Goal: Task Accomplishment & Management: Manage account settings

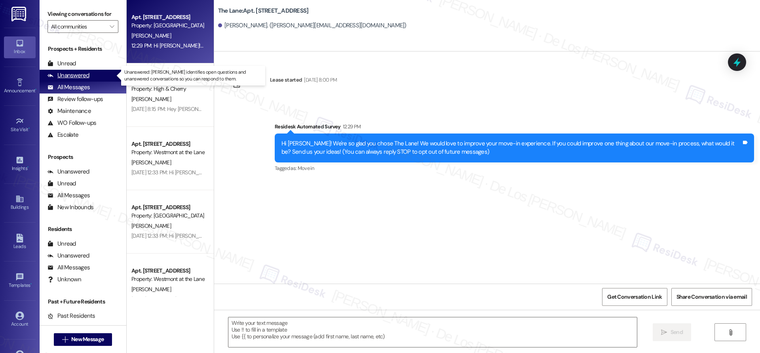
click at [97, 76] on div "Unanswered (0)" at bounding box center [83, 76] width 87 height 12
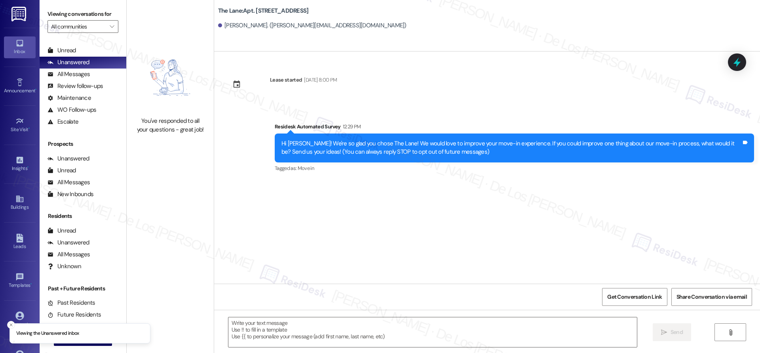
scroll to position [23, 0]
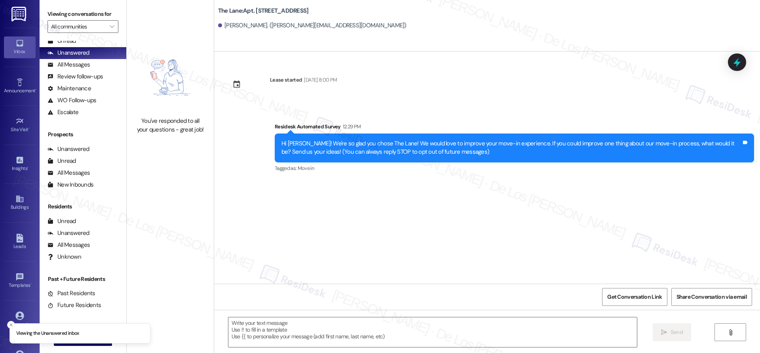
click at [19, 323] on li "Viewing the Unanswered inbox" at bounding box center [79, 333] width 141 height 21
click at [16, 312] on icon at bounding box center [19, 315] width 8 height 8
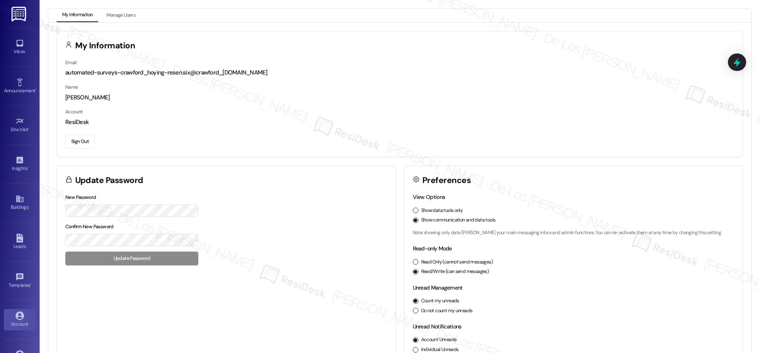
drag, startPoint x: 88, startPoint y: 140, endPoint x: 108, endPoint y: 133, distance: 20.9
click at [89, 140] on button "Sign Out" at bounding box center [79, 142] width 29 height 14
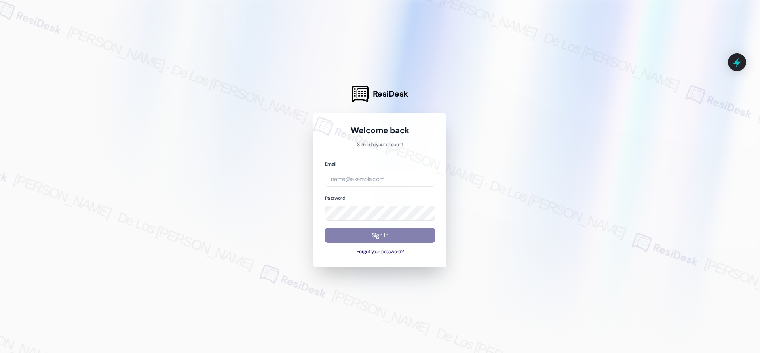
drag, startPoint x: 241, startPoint y: 201, endPoint x: 323, endPoint y: 193, distance: 82.3
click at [243, 201] on div at bounding box center [380, 176] width 760 height 353
click at [348, 178] on input "email" at bounding box center [380, 178] width 110 height 15
type input "automated-surveys-apartment_management_pros-[PERSON_NAME].[PERSON_NAME]@apartme…"
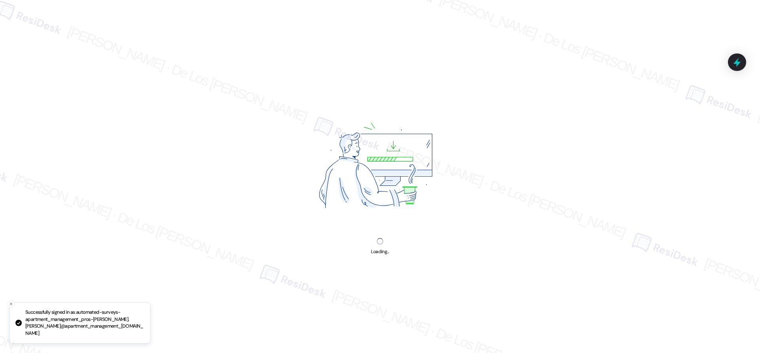
click at [408, 231] on img at bounding box center [380, 167] width 188 height 141
